Goal: Transaction & Acquisition: Download file/media

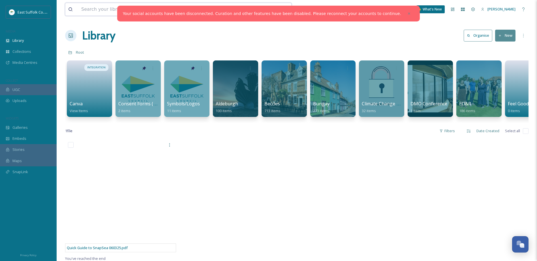
click at [94, 7] on input at bounding box center [161, 9] width 167 height 12
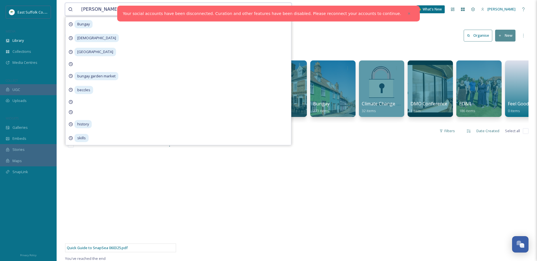
type input "[PERSON_NAME]"
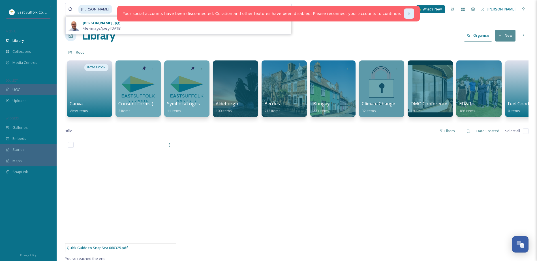
click at [404, 10] on div at bounding box center [409, 13] width 10 height 10
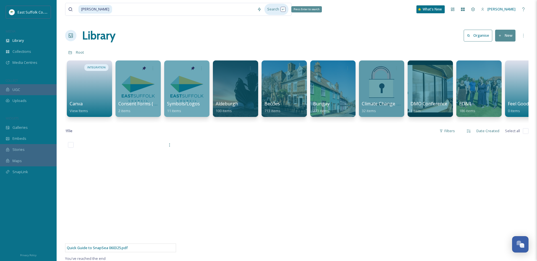
click at [272, 11] on div "Search Press Enter to search" at bounding box center [276, 9] width 24 height 11
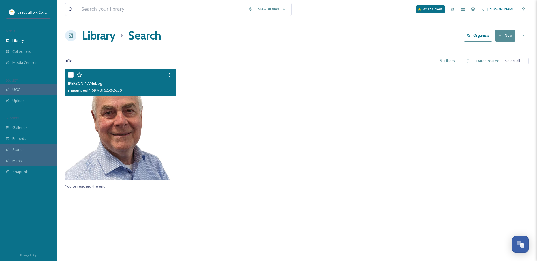
click at [141, 123] on img at bounding box center [120, 124] width 111 height 111
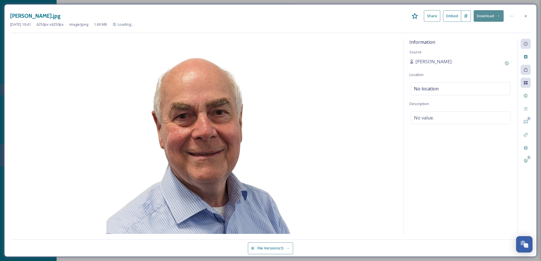
click at [490, 16] on button "Download" at bounding box center [489, 16] width 30 height 12
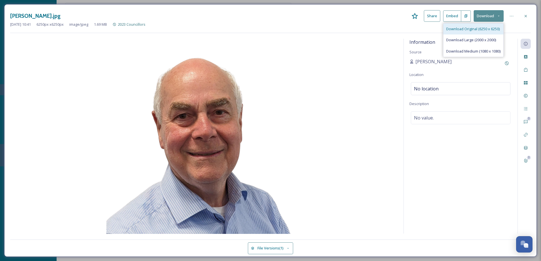
click at [486, 25] on div "Download Original (6250 x 6250)" at bounding box center [473, 28] width 60 height 11
